Goal: Information Seeking & Learning: Learn about a topic

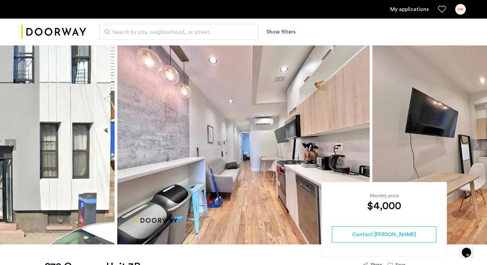
click at [475, 143] on button "Next apartment" at bounding box center [476, 144] width 11 height 11
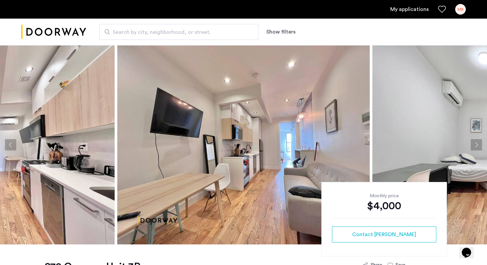
click at [475, 143] on button "Next apartment" at bounding box center [476, 144] width 11 height 11
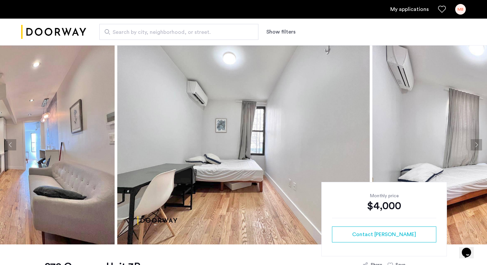
click at [475, 143] on button "Next apartment" at bounding box center [476, 144] width 11 height 11
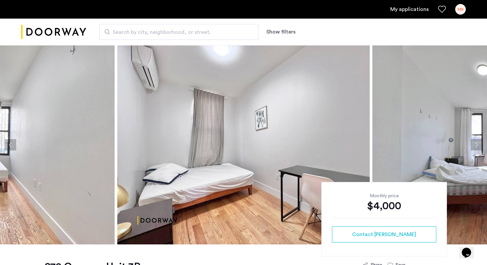
click at [475, 143] on button "Next apartment" at bounding box center [476, 144] width 11 height 11
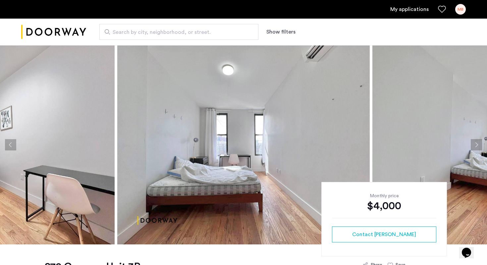
click at [475, 143] on button "Next apartment" at bounding box center [476, 144] width 11 height 11
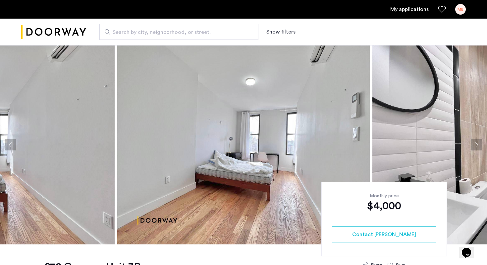
click at [475, 144] on button "Next apartment" at bounding box center [476, 144] width 11 height 11
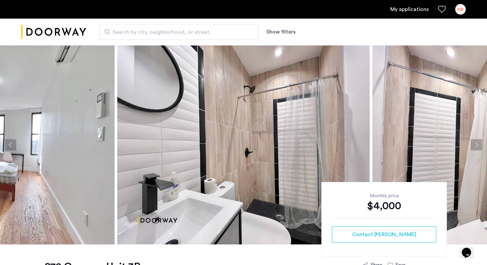
click at [475, 144] on button "Next apartment" at bounding box center [476, 144] width 11 height 11
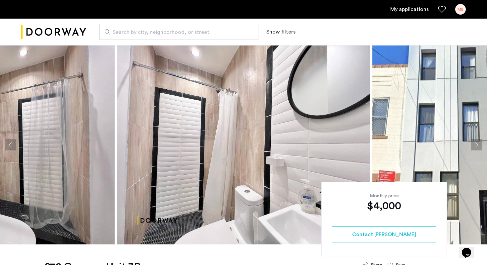
click at [475, 144] on button "Next apartment" at bounding box center [476, 144] width 11 height 11
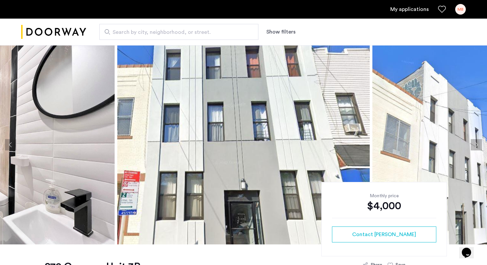
click at [475, 144] on button "Next apartment" at bounding box center [476, 144] width 11 height 11
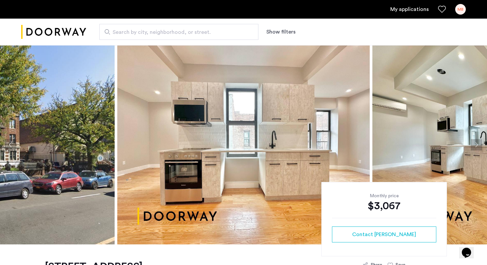
click at [477, 145] on button "Next apartment" at bounding box center [476, 144] width 11 height 11
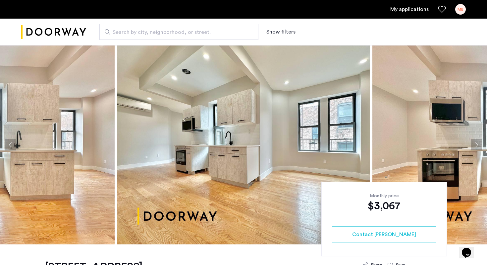
click at [478, 147] on button "Next apartment" at bounding box center [476, 144] width 11 height 11
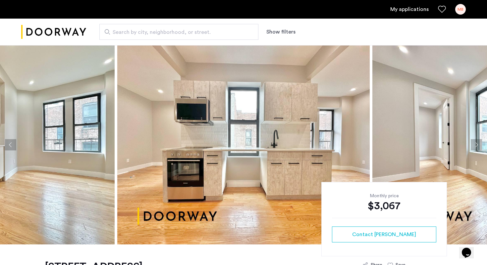
click at [478, 147] on button "Next apartment" at bounding box center [476, 144] width 11 height 11
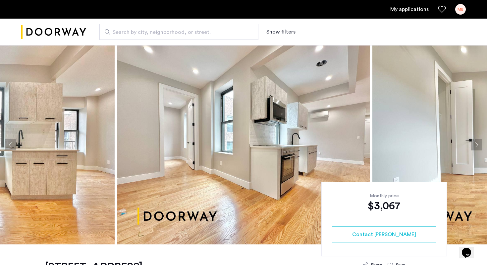
click at [478, 147] on button "Next apartment" at bounding box center [476, 144] width 11 height 11
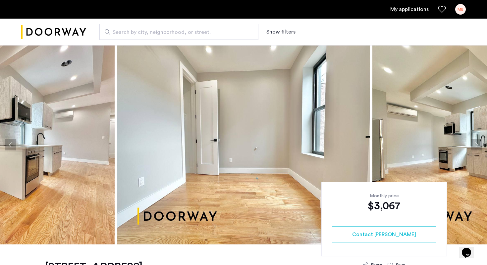
click at [478, 147] on button "Next apartment" at bounding box center [476, 144] width 11 height 11
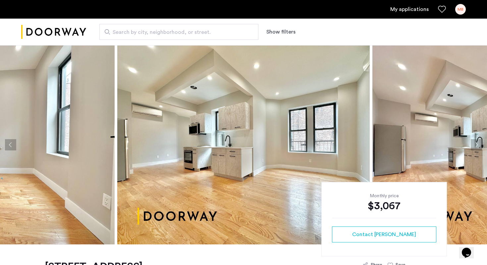
click at [478, 147] on button "Next apartment" at bounding box center [476, 144] width 11 height 11
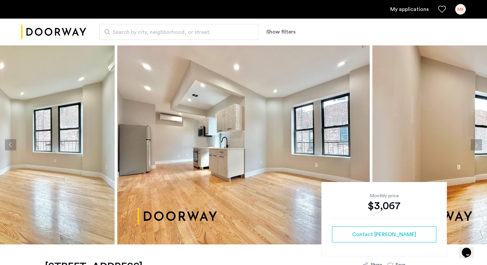
click at [478, 147] on button "Next apartment" at bounding box center [476, 144] width 11 height 11
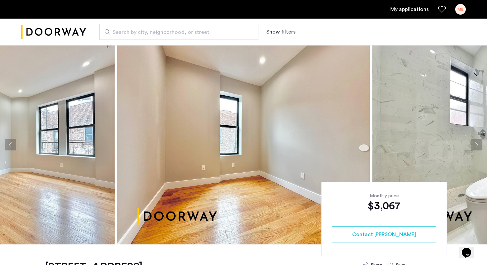
click at [478, 147] on button "Next apartment" at bounding box center [476, 144] width 11 height 11
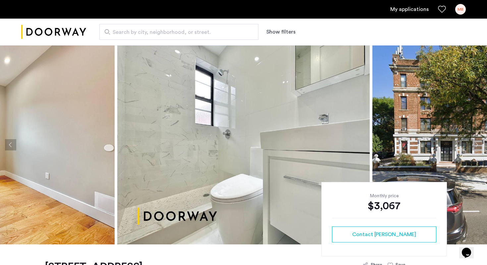
click at [478, 147] on button "Next apartment" at bounding box center [476, 144] width 11 height 11
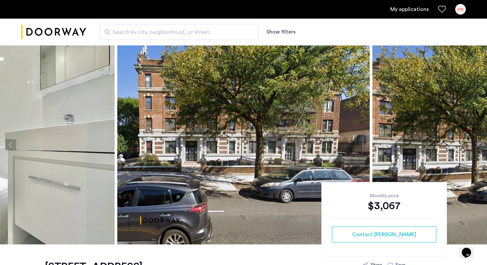
click at [478, 147] on button "Next apartment" at bounding box center [476, 144] width 11 height 11
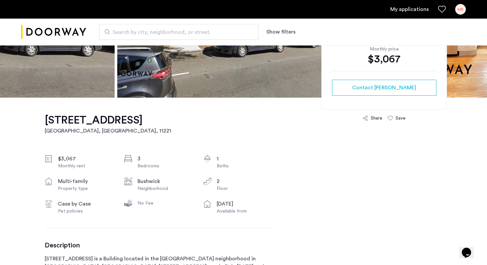
scroll to position [147, 0]
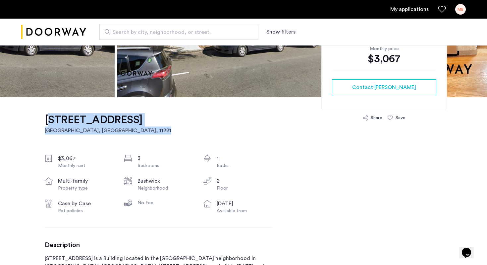
drag, startPoint x: 35, startPoint y: 119, endPoint x: 218, endPoint y: 119, distance: 182.7
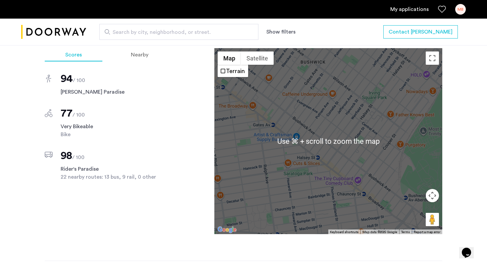
scroll to position [579, 0]
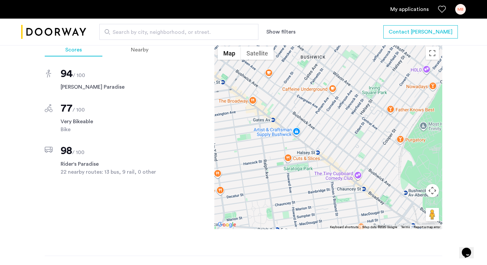
click at [473, 156] on div "1223 Bushwick Avenue, Unit 5B Brooklyn, NY , 11221 $3,067 Monthly rent 3 Bedroo…" at bounding box center [243, 48] width 487 height 767
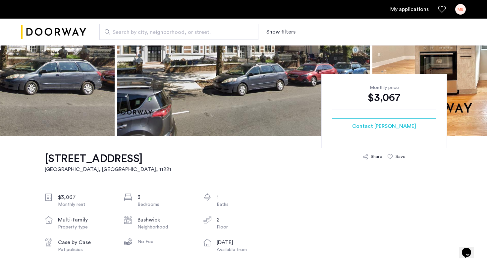
scroll to position [88, 0]
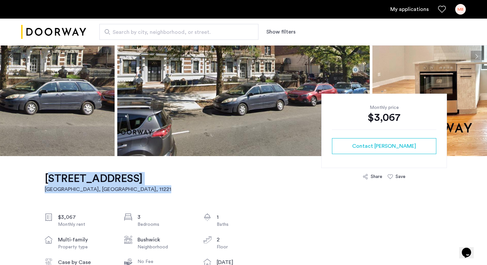
drag, startPoint x: 39, startPoint y: 179, endPoint x: 220, endPoint y: 179, distance: 180.4
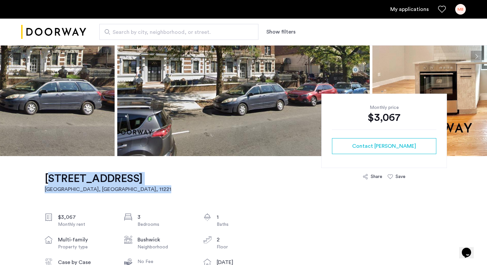
drag, startPoint x: 210, startPoint y: 178, endPoint x: 45, endPoint y: 178, distance: 165.1
click at [45, 178] on h1 "1223 Bushwick Avenue, Unit 5B" at bounding box center [108, 178] width 127 height 13
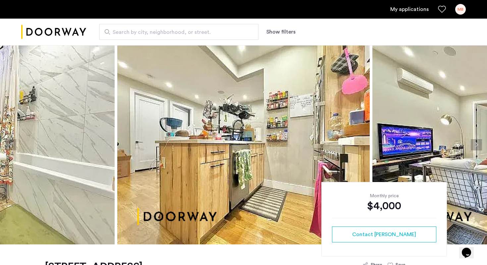
click at [473, 148] on button "Next apartment" at bounding box center [476, 144] width 11 height 11
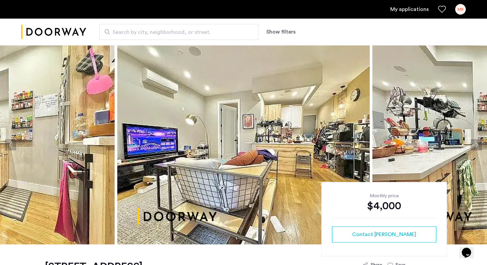
click at [476, 144] on button "Next apartment" at bounding box center [476, 144] width 11 height 11
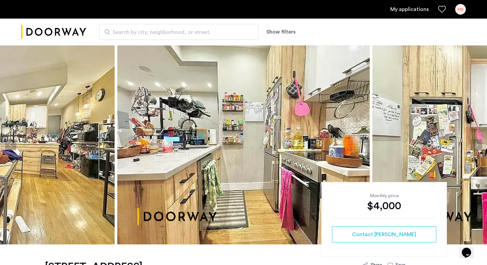
click at [476, 144] on button "Next apartment" at bounding box center [476, 144] width 11 height 11
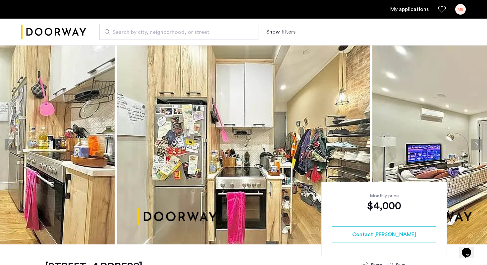
click at [476, 144] on button "Next apartment" at bounding box center [476, 144] width 11 height 11
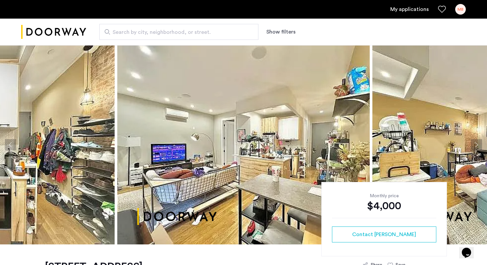
click at [476, 144] on button "Next apartment" at bounding box center [476, 144] width 11 height 11
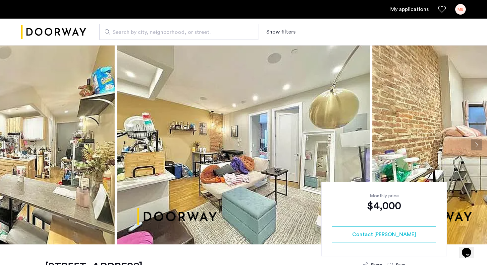
click at [476, 144] on button "Next apartment" at bounding box center [476, 144] width 11 height 11
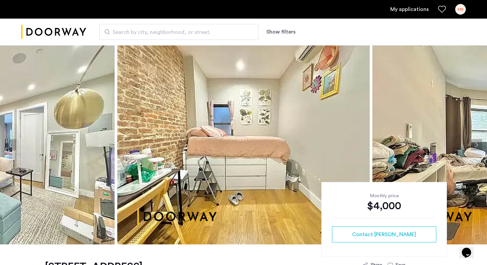
click at [476, 144] on button "Next apartment" at bounding box center [476, 144] width 11 height 11
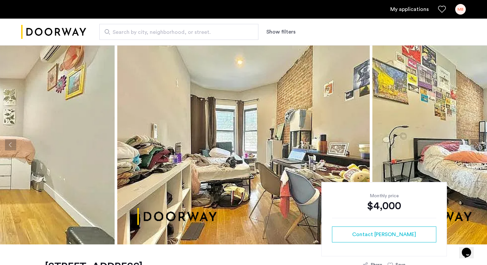
click at [476, 144] on button "Next apartment" at bounding box center [476, 144] width 11 height 11
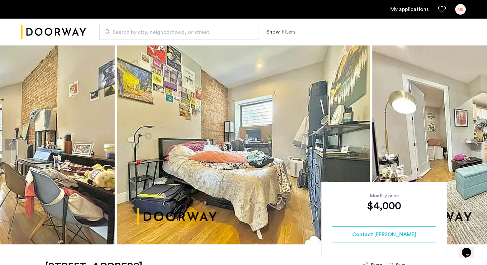
click at [476, 144] on button "Next apartment" at bounding box center [476, 144] width 11 height 11
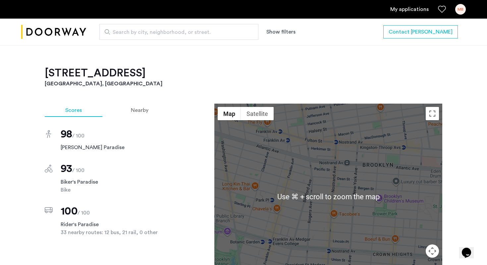
scroll to position [529, 0]
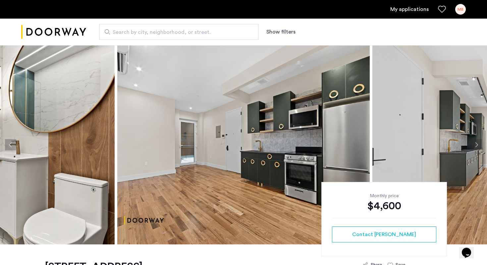
click at [474, 143] on button "Next apartment" at bounding box center [476, 144] width 11 height 11
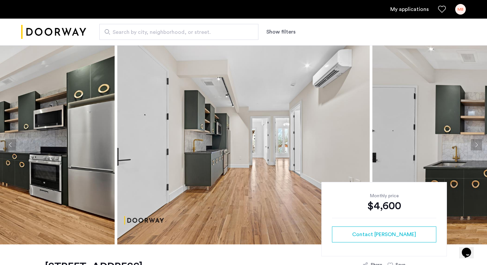
click at [474, 143] on button "Next apartment" at bounding box center [476, 144] width 11 height 11
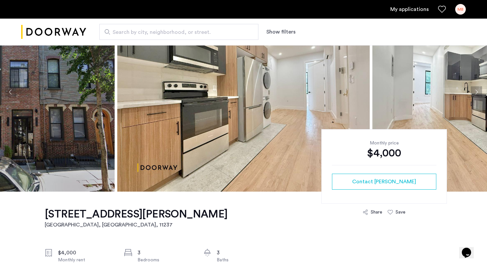
scroll to position [35, 0]
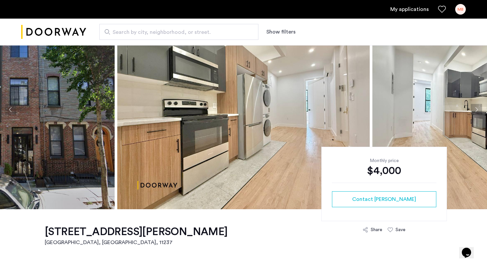
click at [476, 109] on button "Next apartment" at bounding box center [476, 109] width 11 height 11
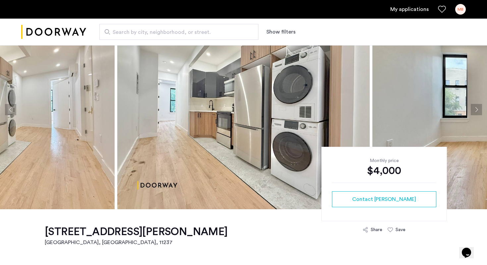
click at [476, 109] on button "Next apartment" at bounding box center [476, 109] width 11 height 11
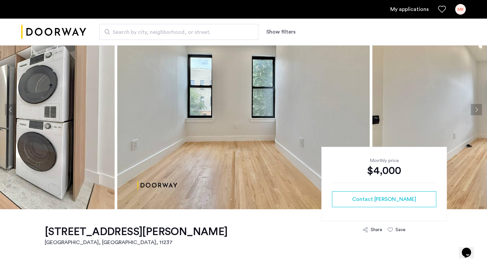
click at [476, 109] on button "Next apartment" at bounding box center [476, 109] width 11 height 11
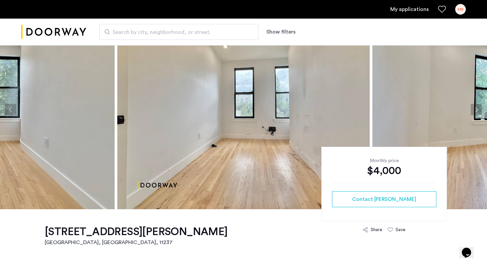
click at [477, 108] on button "Next apartment" at bounding box center [476, 109] width 11 height 11
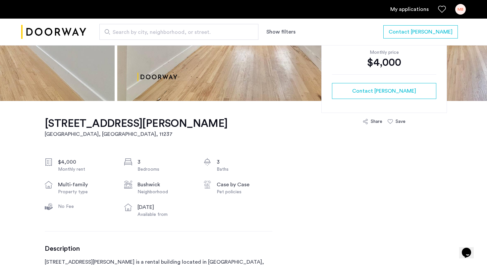
scroll to position [0, 0]
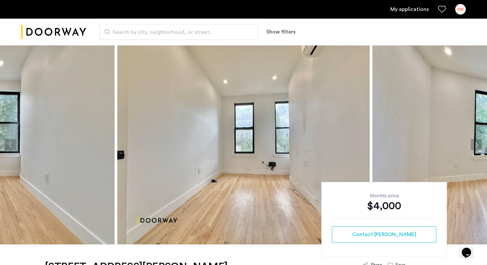
click at [476, 143] on button "Next apartment" at bounding box center [476, 144] width 11 height 11
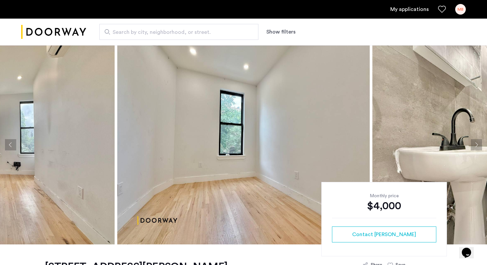
click at [476, 143] on button "Next apartment" at bounding box center [476, 144] width 11 height 11
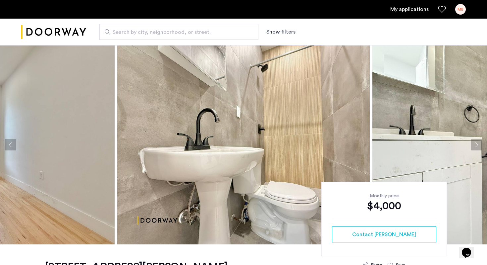
click at [476, 143] on button "Next apartment" at bounding box center [476, 144] width 11 height 11
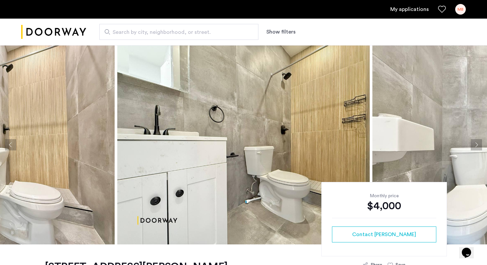
click at [476, 143] on button "Next apartment" at bounding box center [476, 144] width 11 height 11
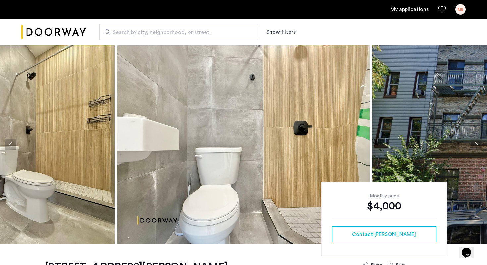
click at [476, 143] on button "Next apartment" at bounding box center [476, 144] width 11 height 11
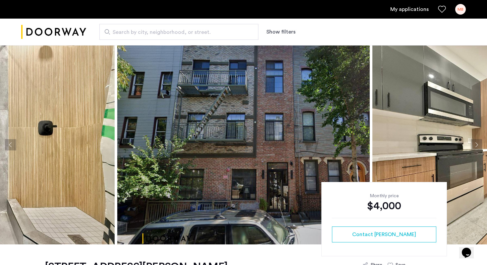
click at [476, 143] on button "Next apartment" at bounding box center [476, 144] width 11 height 11
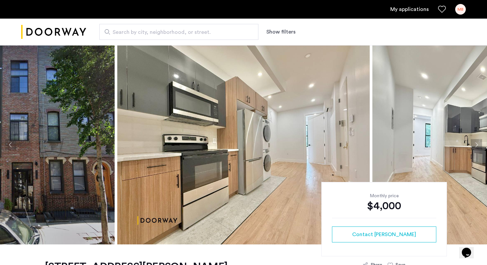
click at [476, 144] on button "Next apartment" at bounding box center [476, 144] width 11 height 11
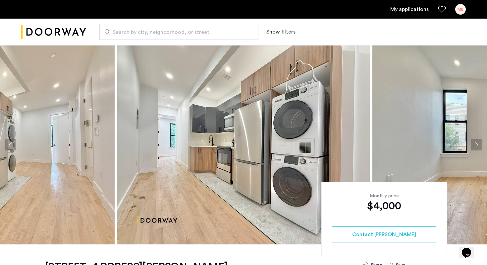
click at [476, 144] on button "Next apartment" at bounding box center [476, 144] width 11 height 11
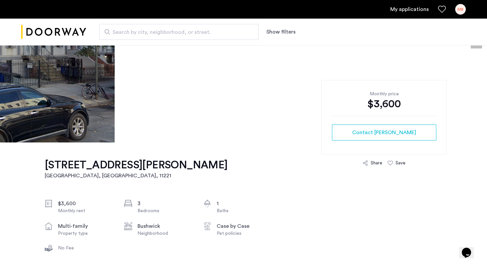
scroll to position [262, 0]
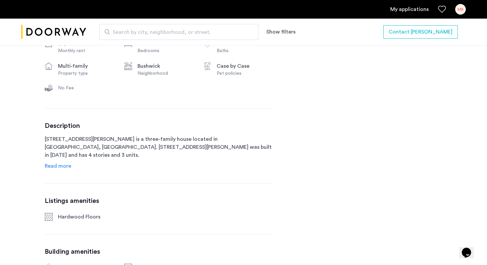
click at [111, 140] on p "94 Harman Street is a three-family house located in Brooklyn, NY. 94 Harman Str…" at bounding box center [159, 147] width 228 height 24
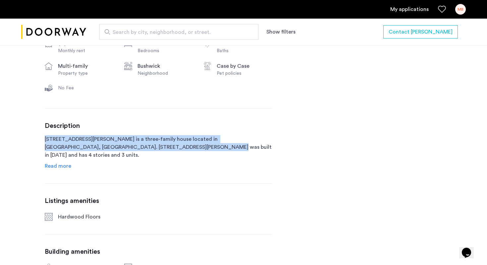
click at [111, 140] on p "94 Harman Street is a three-family house located in Brooklyn, NY. 94 Harman Str…" at bounding box center [159, 147] width 228 height 24
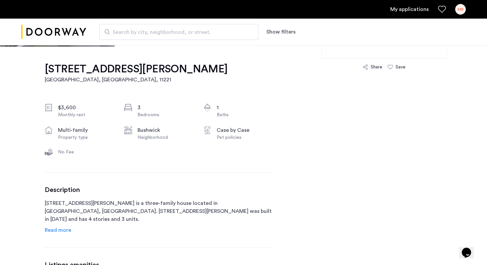
click at [112, 204] on p "94 Harman Street is a three-family house located in Brooklyn, NY. 94 Harman Str…" at bounding box center [159, 211] width 228 height 24
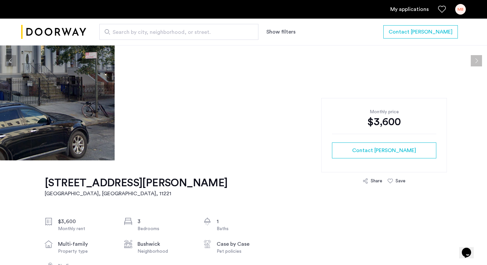
scroll to position [0, 0]
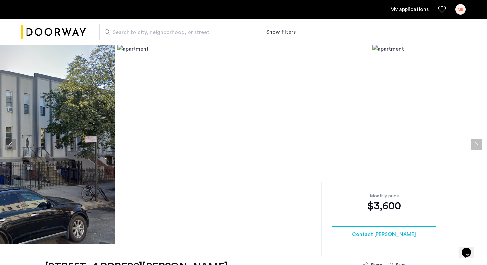
click at [478, 148] on button "Next apartment" at bounding box center [476, 144] width 11 height 11
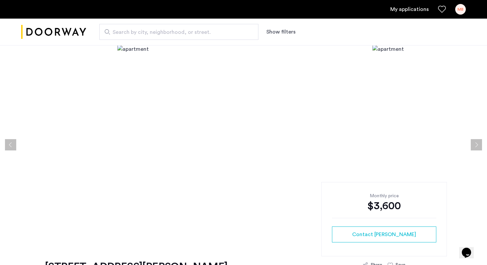
click at [478, 148] on button "Next apartment" at bounding box center [476, 144] width 11 height 11
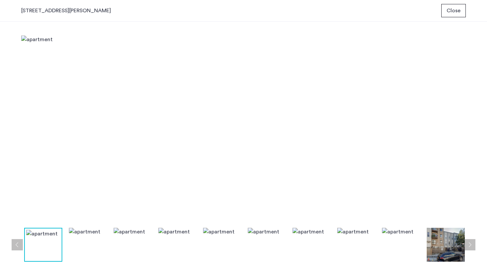
click at [456, 18] on div "94 Harman Street, Unit 3 Close" at bounding box center [243, 11] width 487 height 22
click at [453, 13] on span "Close" at bounding box center [454, 11] width 14 height 8
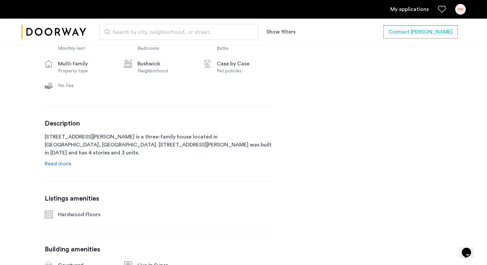
scroll to position [270, 0]
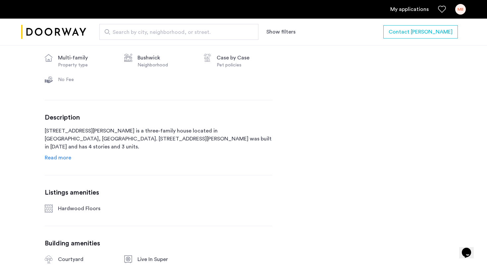
click at [58, 155] on span "Read more" at bounding box center [58, 157] width 27 height 5
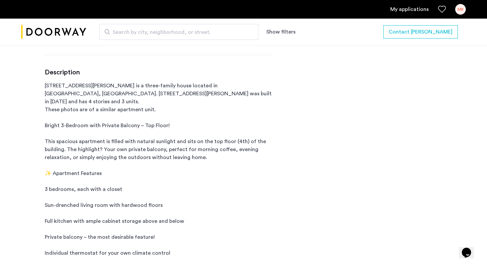
scroll to position [316, 0]
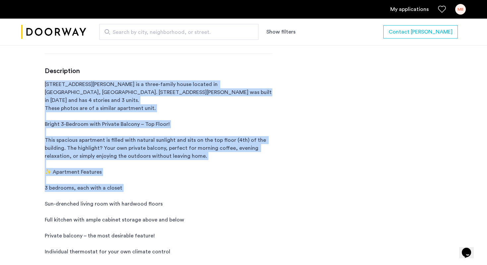
drag, startPoint x: 41, startPoint y: 76, endPoint x: 173, endPoint y: 209, distance: 187.8
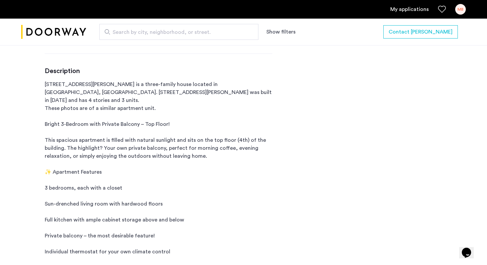
click at [173, 209] on p "94 Harman Street is a three-family house located in Brooklyn, NY. 94 Harman Str…" at bounding box center [159, 227] width 228 height 294
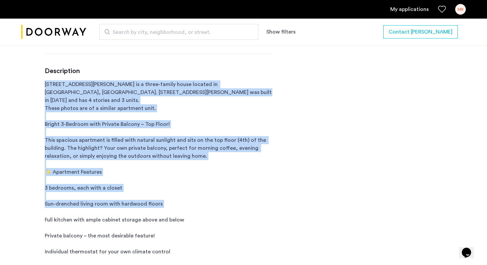
drag, startPoint x: 173, startPoint y: 209, endPoint x: 157, endPoint y: 72, distance: 137.6
click at [156, 73] on div "Description 94 Harman Street is a three-family house located in Brooklyn, NY. 9…" at bounding box center [159, 226] width 228 height 319
click at [157, 72] on h3 "Description" at bounding box center [159, 71] width 228 height 8
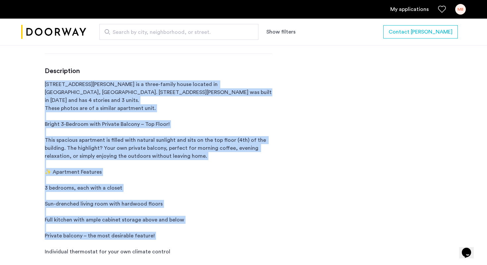
drag, startPoint x: 157, startPoint y: 72, endPoint x: 170, endPoint y: 244, distance: 172.3
click at [171, 243] on div "Description 94 Harman Street is a three-family house located in Brooklyn, NY. 9…" at bounding box center [159, 226] width 228 height 319
click at [170, 244] on p "94 Harman Street is a three-family house located in Brooklyn, NY. 94 Harman Str…" at bounding box center [159, 227] width 228 height 294
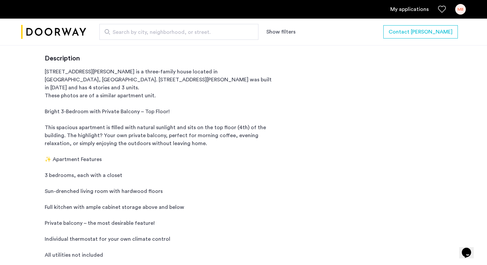
scroll to position [331, 0]
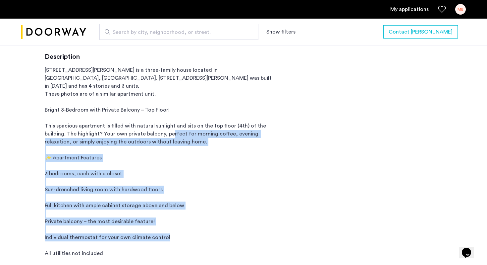
drag, startPoint x: 170, startPoint y: 244, endPoint x: 170, endPoint y: 139, distance: 105.4
click at [170, 139] on p "94 Harman Street is a three-family house located in Brooklyn, NY. 94 Harman Str…" at bounding box center [159, 213] width 228 height 294
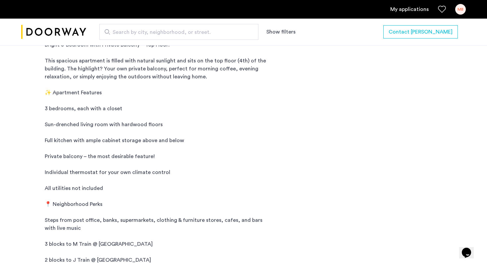
scroll to position [397, 0]
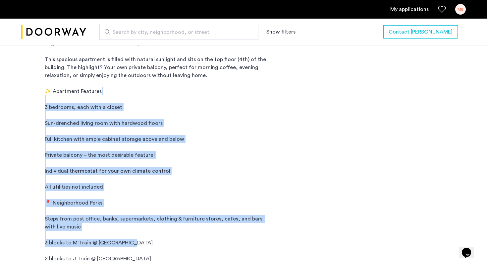
drag, startPoint x: 138, startPoint y: 99, endPoint x: 139, endPoint y: 255, distance: 155.5
click at [139, 255] on p "94 Harman Street is a three-family house located in Brooklyn, NY. 94 Harman Str…" at bounding box center [159, 147] width 228 height 294
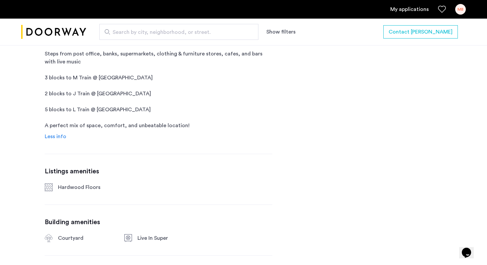
scroll to position [637, 0]
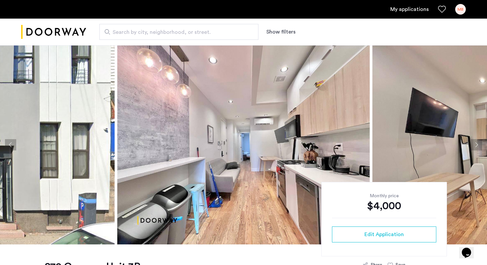
click at [476, 146] on button "Next apartment" at bounding box center [476, 144] width 11 height 11
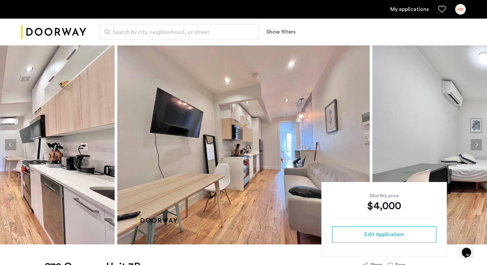
click at [475, 146] on button "Next apartment" at bounding box center [476, 144] width 11 height 11
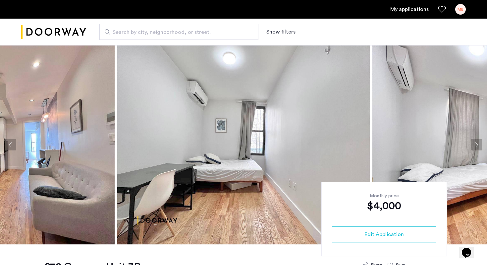
click at [475, 146] on button "Next apartment" at bounding box center [476, 144] width 11 height 11
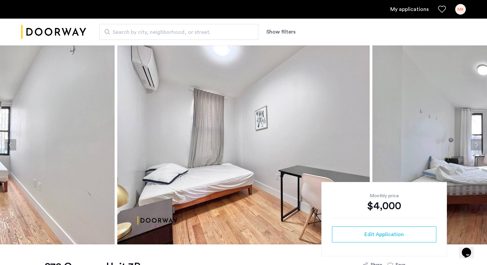
click at [475, 146] on button "Next apartment" at bounding box center [476, 144] width 11 height 11
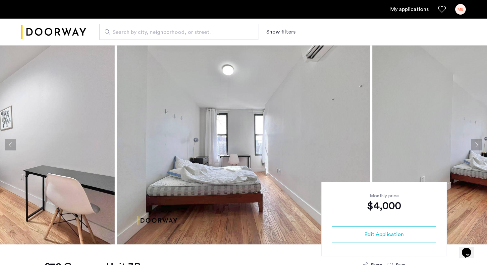
click at [475, 147] on button "Next apartment" at bounding box center [476, 144] width 11 height 11
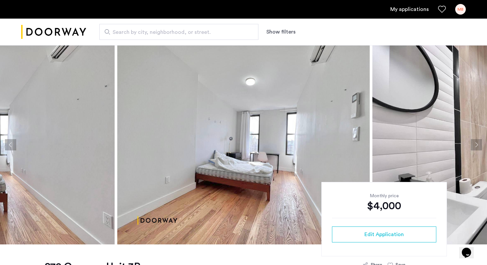
click at [475, 147] on button "Next apartment" at bounding box center [476, 144] width 11 height 11
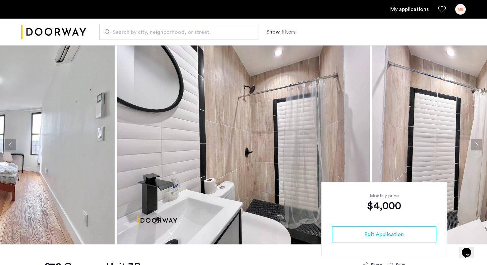
click at [473, 143] on button "Next apartment" at bounding box center [476, 144] width 11 height 11
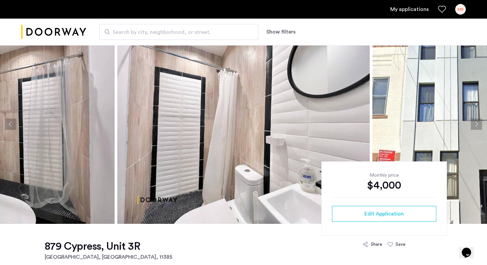
scroll to position [36, 0]
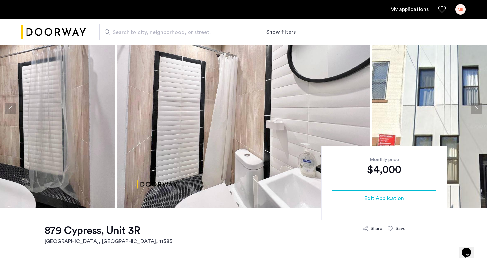
click at [475, 108] on button "Next apartment" at bounding box center [476, 108] width 11 height 11
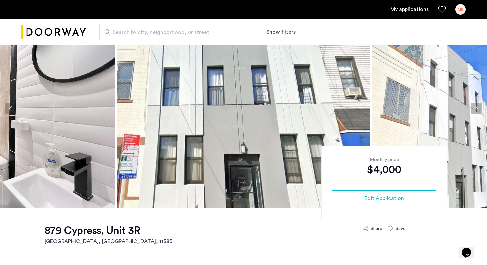
click at [475, 108] on button "Next apartment" at bounding box center [476, 108] width 11 height 11
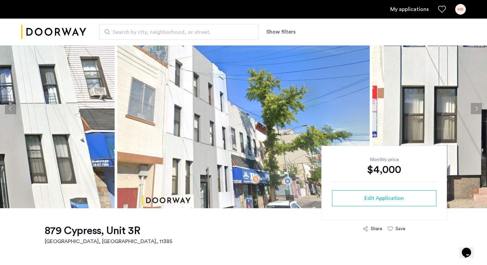
click at [475, 108] on button "Next apartment" at bounding box center [476, 108] width 11 height 11
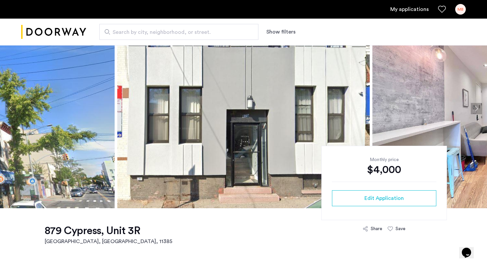
click at [475, 108] on button "Next apartment" at bounding box center [476, 108] width 11 height 11
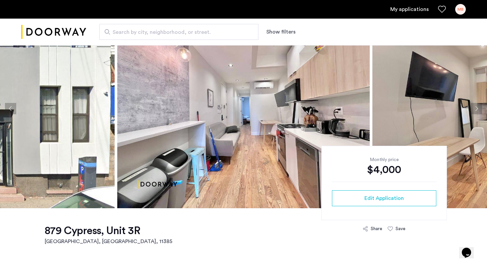
click at [475, 108] on button "Next apartment" at bounding box center [476, 108] width 11 height 11
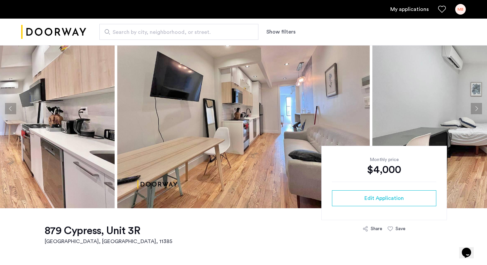
click at [476, 108] on button "Next apartment" at bounding box center [476, 108] width 11 height 11
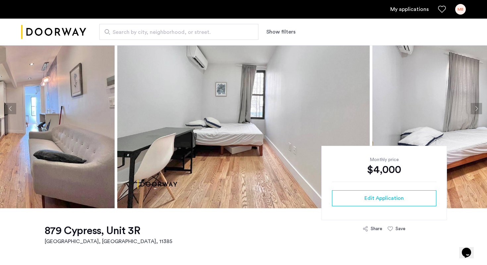
click at [476, 108] on button "Next apartment" at bounding box center [476, 108] width 11 height 11
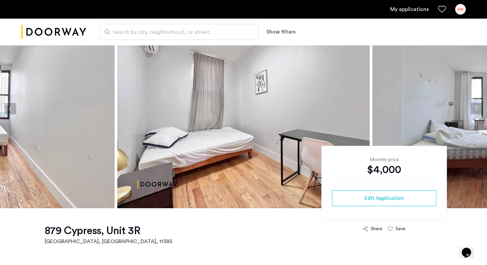
click at [476, 108] on button "Next apartment" at bounding box center [476, 108] width 11 height 11
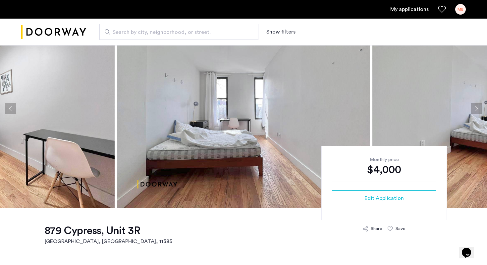
click at [476, 108] on button "Next apartment" at bounding box center [476, 108] width 11 height 11
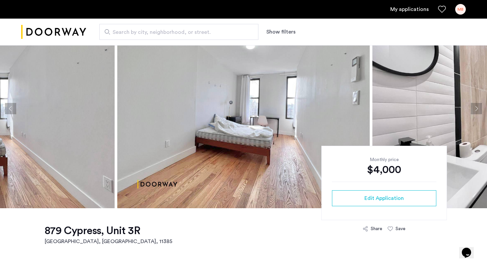
click at [476, 108] on button "Next apartment" at bounding box center [476, 108] width 11 height 11
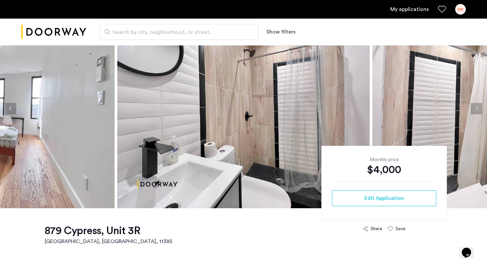
click at [476, 108] on button "Next apartment" at bounding box center [476, 108] width 11 height 11
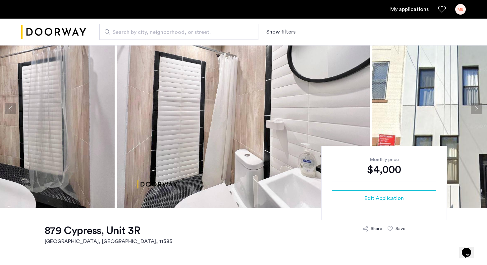
click at [476, 107] on button "Next apartment" at bounding box center [476, 108] width 11 height 11
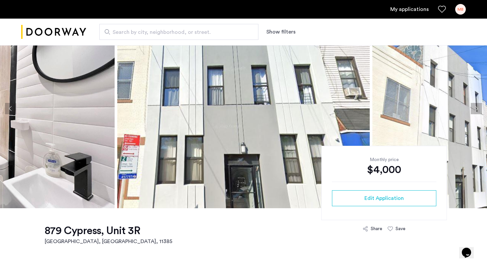
click at [476, 107] on button "Next apartment" at bounding box center [476, 108] width 11 height 11
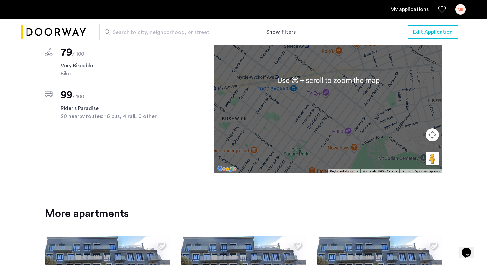
scroll to position [536, 0]
